Goal: Task Accomplishment & Management: Complete application form

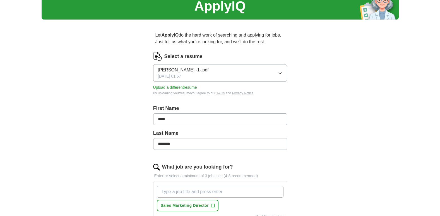
scroll to position [84, 0]
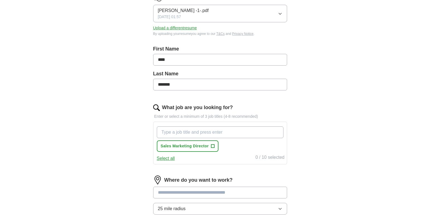
click at [221, 131] on input "What job are you looking for?" at bounding box center [220, 132] width 127 height 12
click at [163, 158] on button "Select all" at bounding box center [166, 158] width 18 height 7
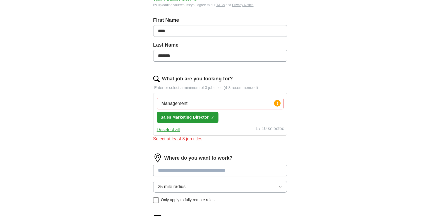
scroll to position [140, 0]
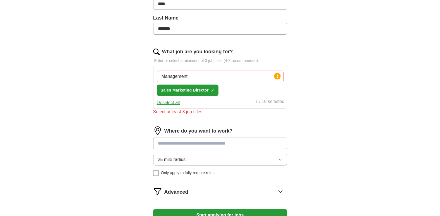
click at [238, 75] on input "Management" at bounding box center [220, 77] width 127 height 12
click at [195, 73] on input "Management" at bounding box center [220, 77] width 127 height 12
type input "Management, General Manager, Director"
click at [278, 77] on icon at bounding box center [277, 76] width 1 height 3
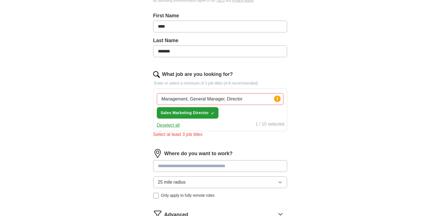
scroll to position [112, 0]
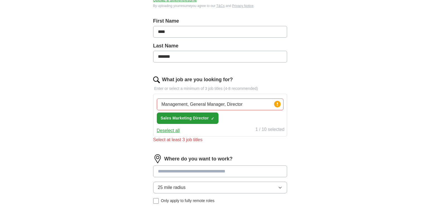
drag, startPoint x: 245, startPoint y: 104, endPoint x: 137, endPoint y: 105, distance: 108.9
click at [137, 105] on div "Let ApplyIQ do the hard work of searching and applying for jobs. Just tell us w…" at bounding box center [220, 101] width 179 height 328
click at [170, 130] on button "Deselect all" at bounding box center [168, 130] width 23 height 7
click at [181, 107] on input "Management, General Manager, Director" at bounding box center [220, 105] width 127 height 12
click at [211, 117] on button "Sales Marketing Director +" at bounding box center [188, 118] width 62 height 11
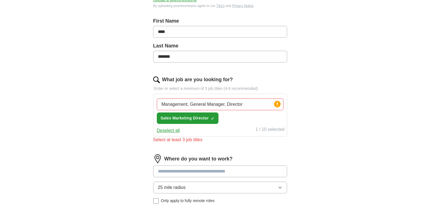
click at [244, 107] on input "Management, General Manager, Director" at bounding box center [220, 105] width 127 height 12
drag, startPoint x: 246, startPoint y: 104, endPoint x: 132, endPoint y: 98, distance: 114.4
click at [132, 98] on div "Let ApplyIQ do the hard work of searching and applying for jobs. Just tell us w…" at bounding box center [220, 101] width 179 height 328
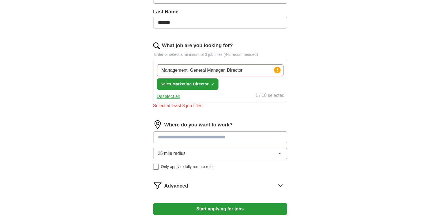
scroll to position [216, 0]
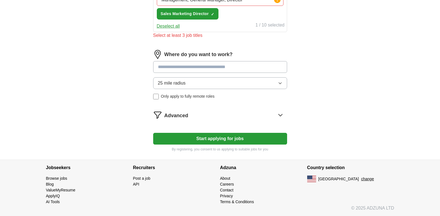
click at [193, 68] on input at bounding box center [220, 67] width 134 height 12
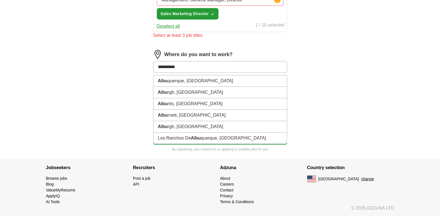
type input "**********"
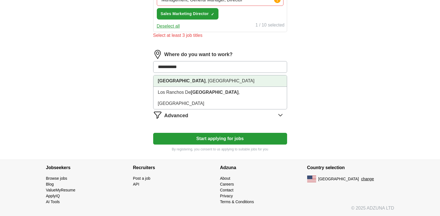
click at [194, 79] on li "[GEOGRAPHIC_DATA] , [GEOGRAPHIC_DATA]" at bounding box center [220, 80] width 133 height 11
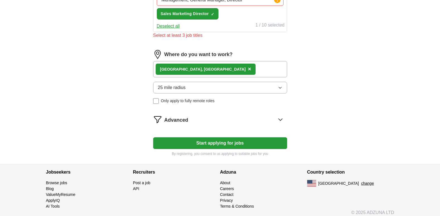
click at [282, 87] on icon "button" at bounding box center [280, 87] width 4 height 4
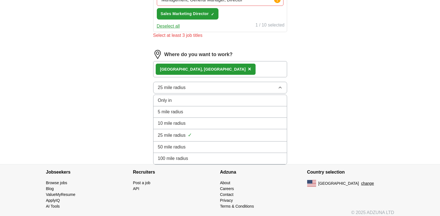
click at [178, 146] on span "50 mile radius" at bounding box center [172, 147] width 28 height 7
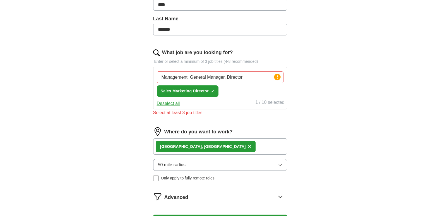
scroll to position [132, 0]
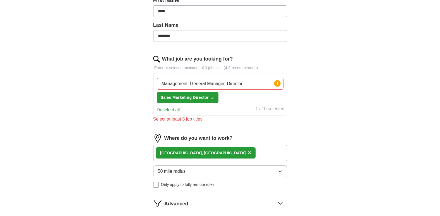
click at [180, 60] on label "What job are you looking for?" at bounding box center [197, 59] width 71 height 8
click at [180, 78] on input "Management, General Manager, Director" at bounding box center [220, 84] width 127 height 12
click at [174, 59] on label "What job are you looking for?" at bounding box center [197, 59] width 71 height 8
click at [174, 78] on input "Management, General Manager, Director" at bounding box center [220, 84] width 127 height 12
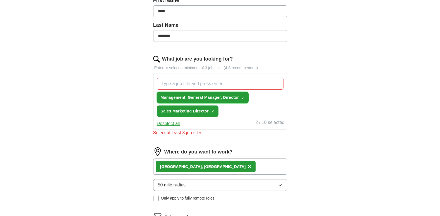
click at [241, 95] on button "Management, General Manager, Director ✓ ×" at bounding box center [203, 97] width 92 height 11
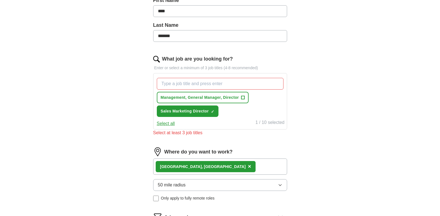
click at [185, 82] on input "What job are you looking for?" at bounding box center [220, 84] width 127 height 12
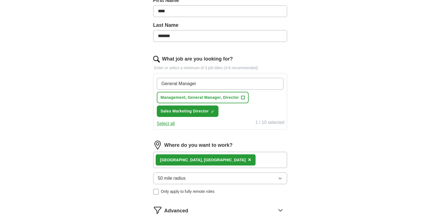
type input "General Manager"
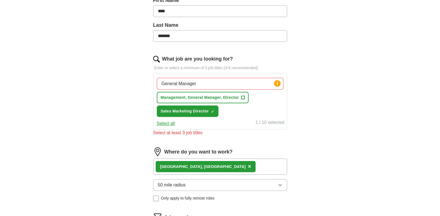
click at [206, 81] on input "General Manager" at bounding box center [220, 84] width 127 height 12
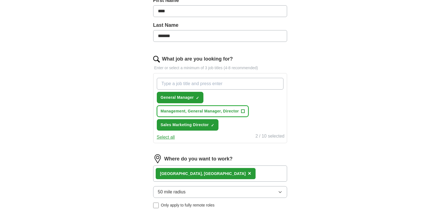
click at [242, 110] on span "+" at bounding box center [243, 111] width 3 height 4
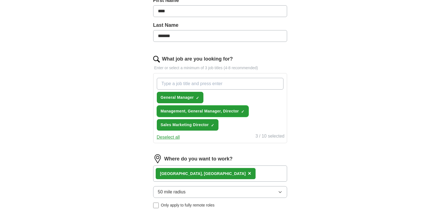
click at [0, 0] on span "×" at bounding box center [0, 0] width 0 height 0
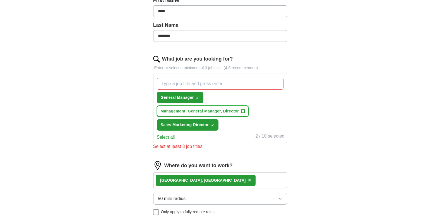
drag, startPoint x: 239, startPoint y: 111, endPoint x: 184, endPoint y: 113, distance: 54.8
click at [184, 113] on span "Management, General Manager, Director" at bounding box center [200, 111] width 78 height 6
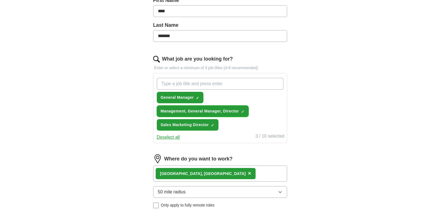
click at [184, 113] on span "Management, General Manager, Director" at bounding box center [200, 111] width 78 height 6
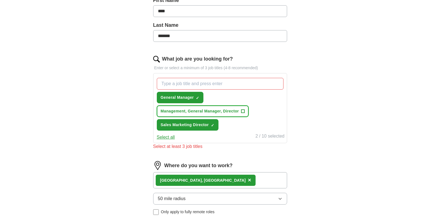
click at [243, 111] on span "+" at bounding box center [243, 111] width 3 height 4
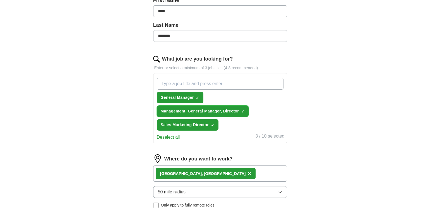
click at [0, 0] on span "×" at bounding box center [0, 0] width 0 height 0
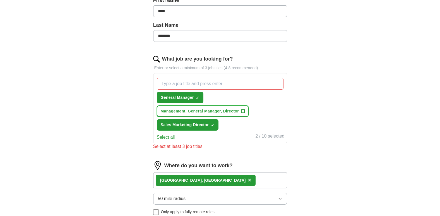
click at [243, 111] on span "+" at bounding box center [243, 111] width 3 height 4
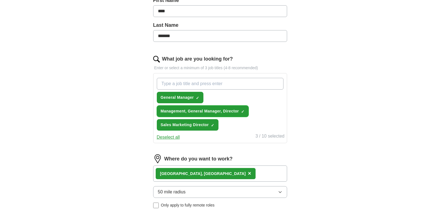
click at [0, 0] on span "×" at bounding box center [0, 0] width 0 height 0
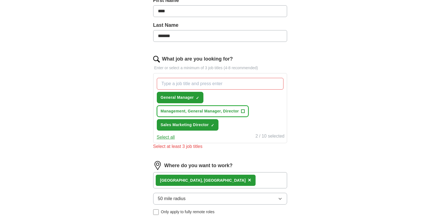
click at [243, 111] on span "+" at bounding box center [243, 111] width 3 height 4
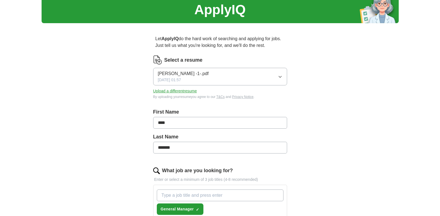
scroll to position [104, 0]
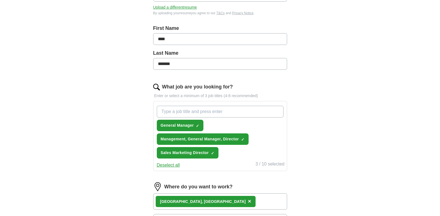
click at [201, 112] on input "What job are you looking for?" at bounding box center [220, 112] width 127 height 12
type input "Director"
click at [157, 120] on button "General Manager ✓ ×" at bounding box center [180, 125] width 47 height 11
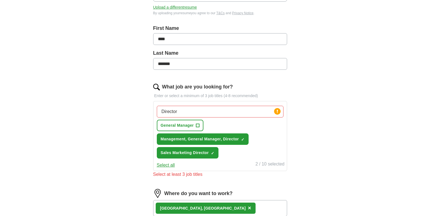
click at [184, 111] on input "Director" at bounding box center [220, 112] width 127 height 12
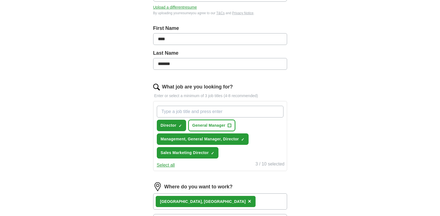
click at [230, 125] on span "+" at bounding box center [229, 125] width 3 height 4
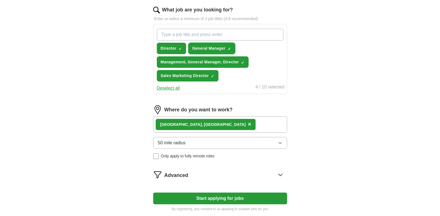
scroll to position [241, 0]
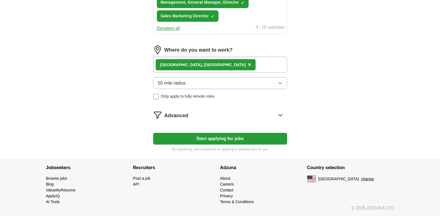
click at [214, 140] on button "Start applying for jobs" at bounding box center [220, 139] width 134 height 12
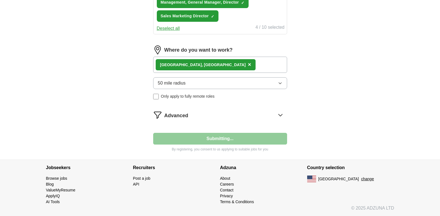
select select "**"
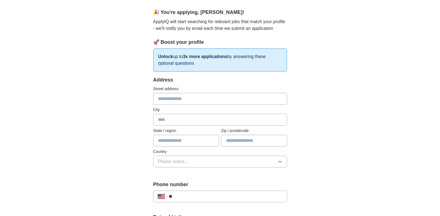
scroll to position [56, 0]
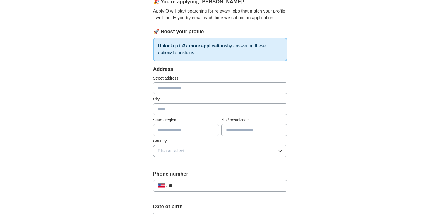
click at [169, 92] on input "text" at bounding box center [220, 88] width 134 height 12
type input "**********"
type input "**"
type input "*****"
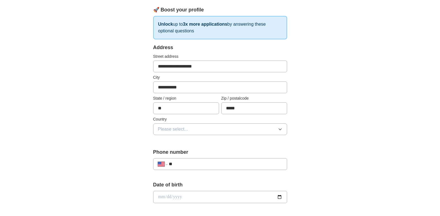
scroll to position [112, 0]
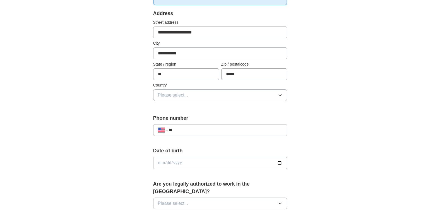
click at [282, 96] on icon "button" at bounding box center [280, 95] width 4 height 4
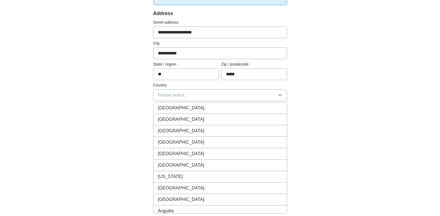
click at [185, 120] on div "[GEOGRAPHIC_DATA]" at bounding box center [220, 119] width 125 height 7
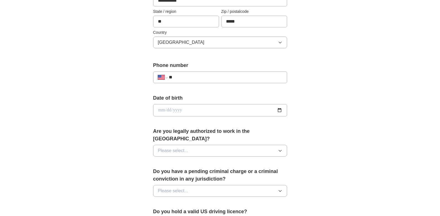
scroll to position [168, 0]
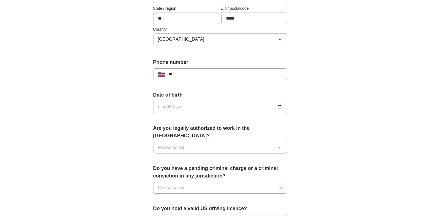
click at [184, 73] on input "**" at bounding box center [225, 74] width 113 height 7
type input "**********"
click at [281, 147] on icon "button" at bounding box center [280, 147] width 3 height 1
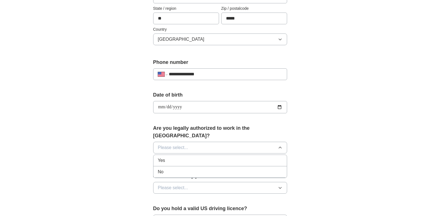
click at [180, 157] on div "Yes" at bounding box center [220, 160] width 125 height 7
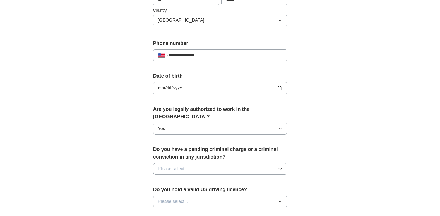
scroll to position [195, 0]
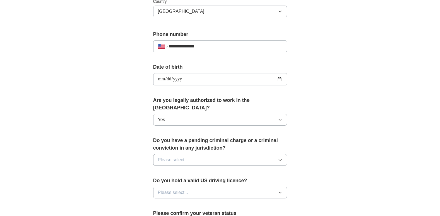
click at [280, 159] on icon "button" at bounding box center [280, 159] width 3 height 1
click at [166, 181] on div "No" at bounding box center [220, 184] width 125 height 7
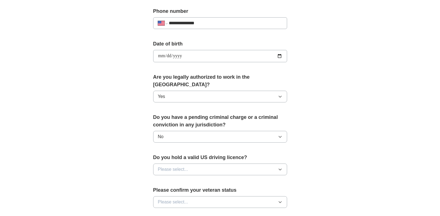
scroll to position [251, 0]
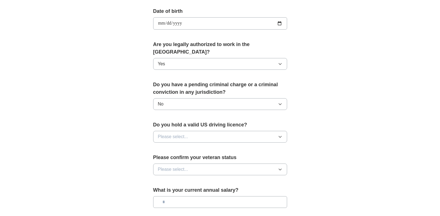
click at [280, 135] on icon "button" at bounding box center [280, 137] width 4 height 4
click at [183, 146] on div "Yes" at bounding box center [220, 149] width 125 height 7
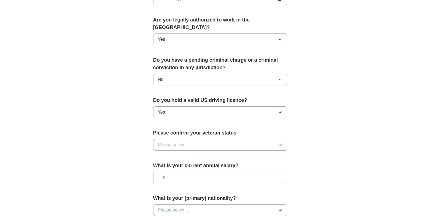
scroll to position [307, 0]
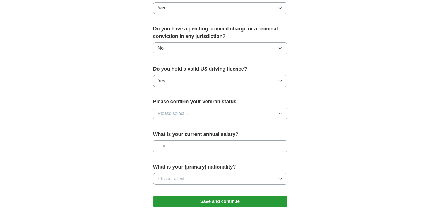
click at [281, 113] on icon "button" at bounding box center [280, 113] width 3 height 1
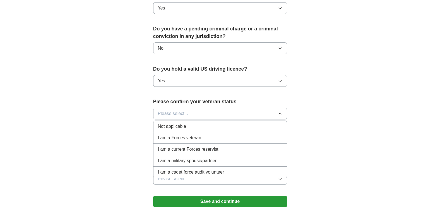
click at [178, 123] on span "Not applicable" at bounding box center [172, 126] width 28 height 7
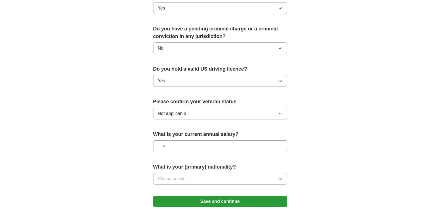
click at [176, 140] on input "text" at bounding box center [220, 146] width 134 height 12
type input "**"
click at [280, 177] on icon "button" at bounding box center [280, 179] width 4 height 4
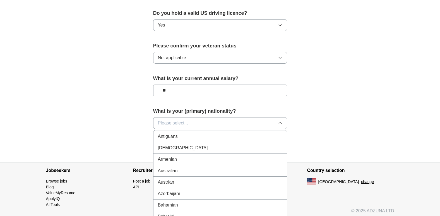
scroll to position [0, 0]
click at [215, 133] on div "American" at bounding box center [220, 136] width 125 height 7
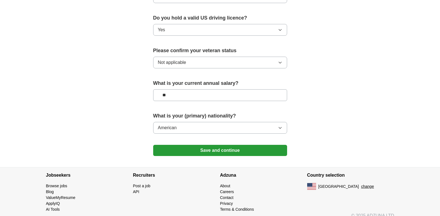
click at [226, 145] on button "Save and continue" at bounding box center [220, 150] width 134 height 11
